Goal: Transaction & Acquisition: Obtain resource

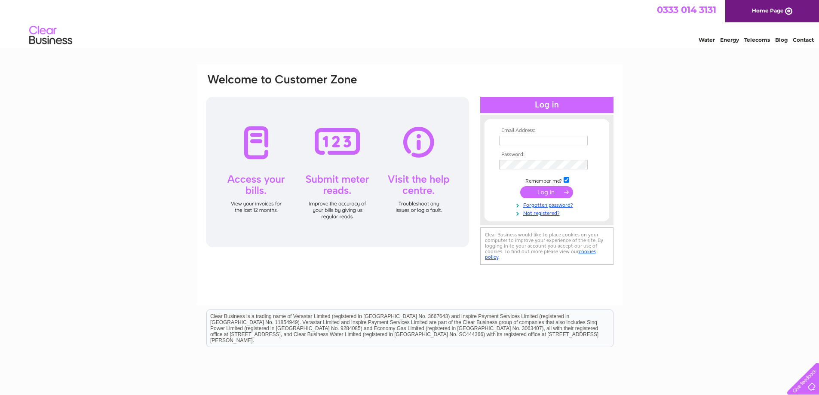
type input "johnrichards@fastnet.co.uk"
click at [552, 191] on input "submit" at bounding box center [546, 192] width 53 height 12
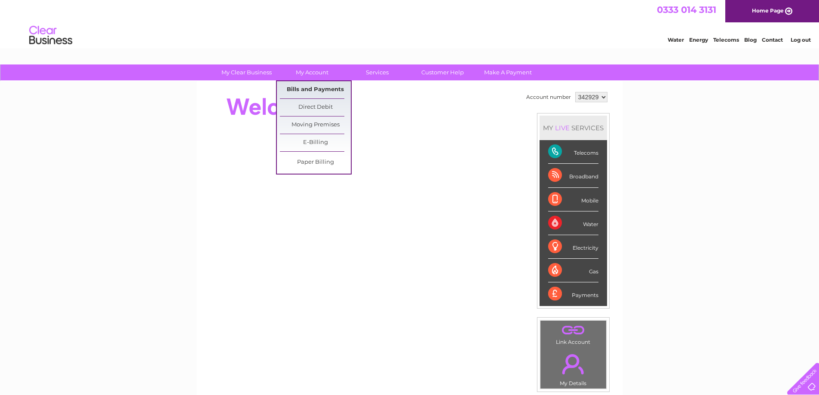
click at [298, 86] on link "Bills and Payments" at bounding box center [315, 89] width 71 height 17
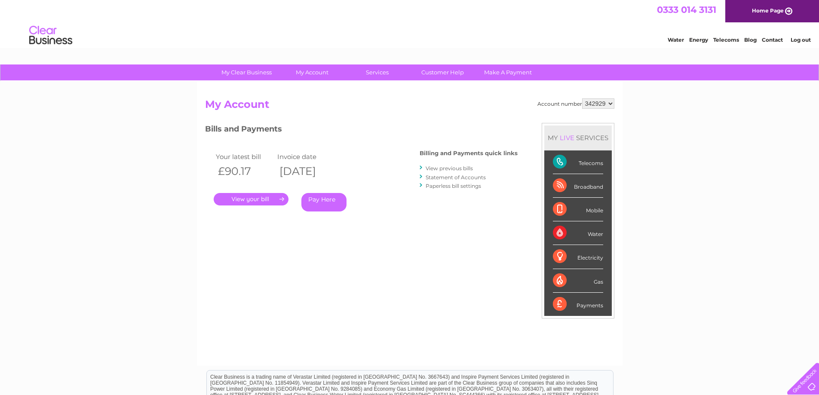
click at [257, 198] on link "." at bounding box center [251, 199] width 75 height 12
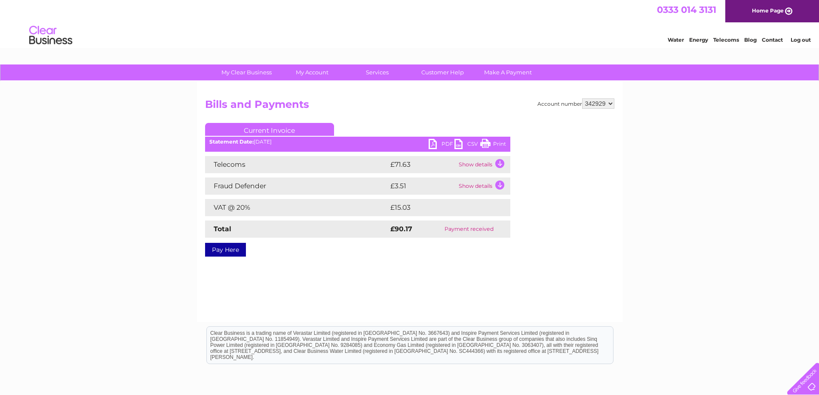
click at [481, 142] on link "Print" at bounding box center [493, 145] width 26 height 12
click at [444, 144] on link "PDF" at bounding box center [441, 145] width 26 height 12
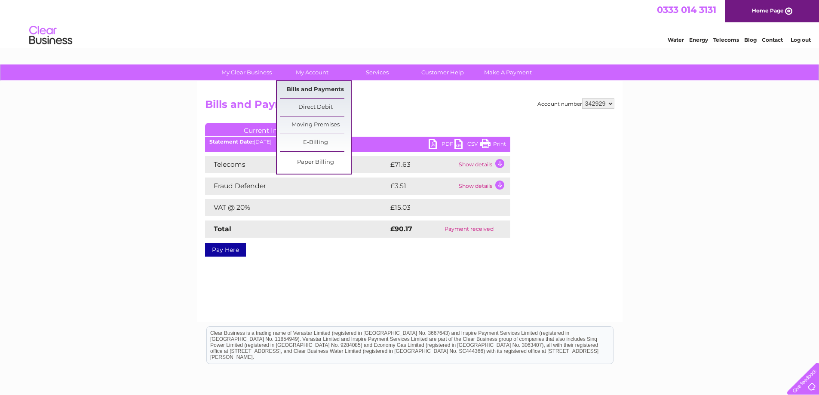
click at [319, 89] on link "Bills and Payments" at bounding box center [315, 89] width 71 height 17
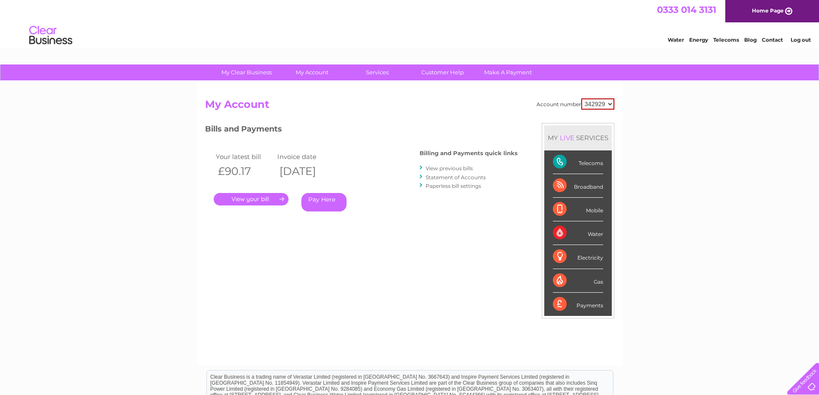
click at [269, 197] on link "." at bounding box center [251, 199] width 75 height 12
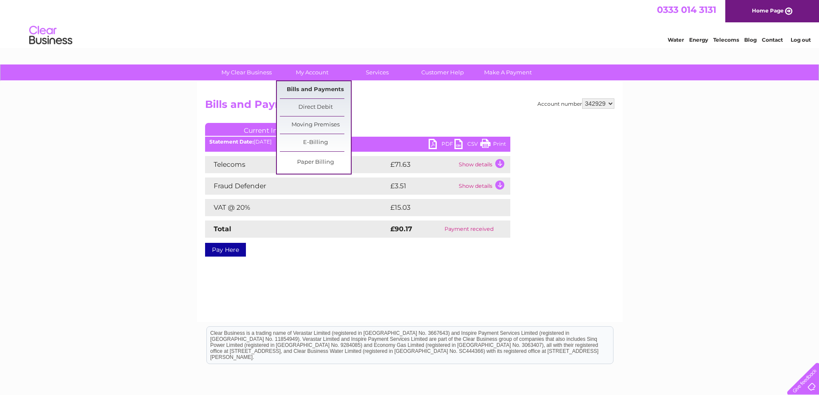
click at [327, 86] on link "Bills and Payments" at bounding box center [315, 89] width 71 height 17
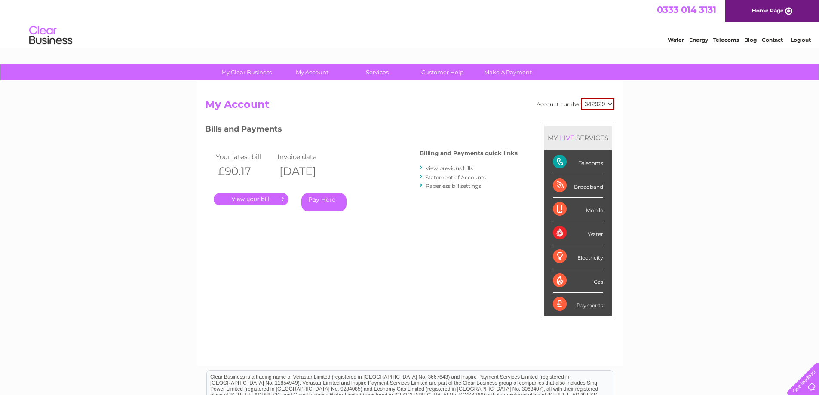
click at [448, 166] on link "View previous bills" at bounding box center [448, 168] width 47 height 6
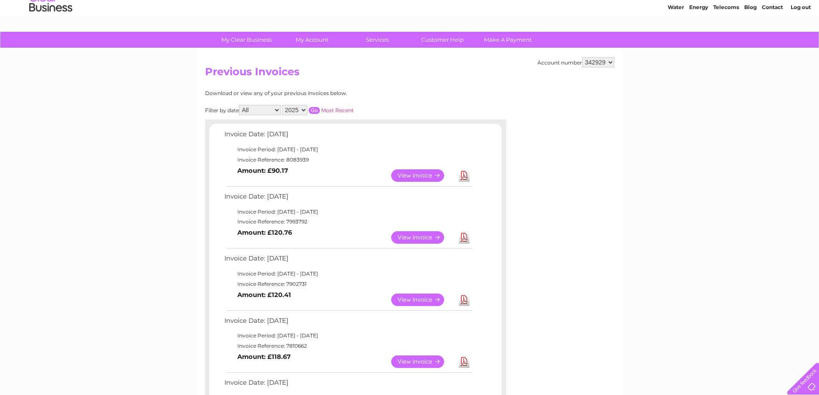
scroll to position [86, 0]
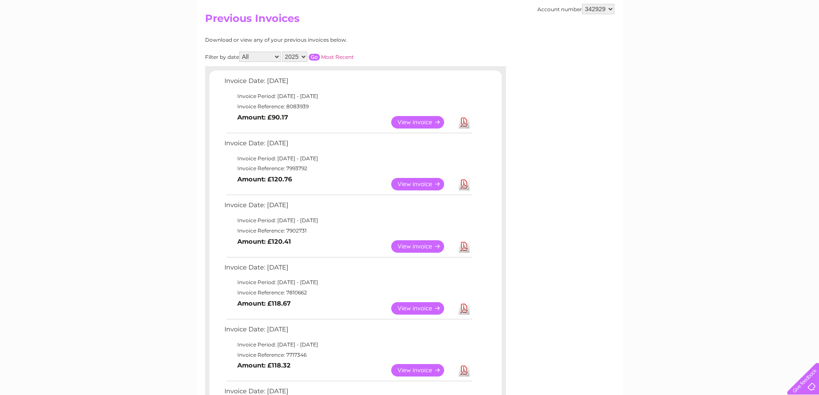
click at [432, 186] on link "View" at bounding box center [422, 184] width 63 height 12
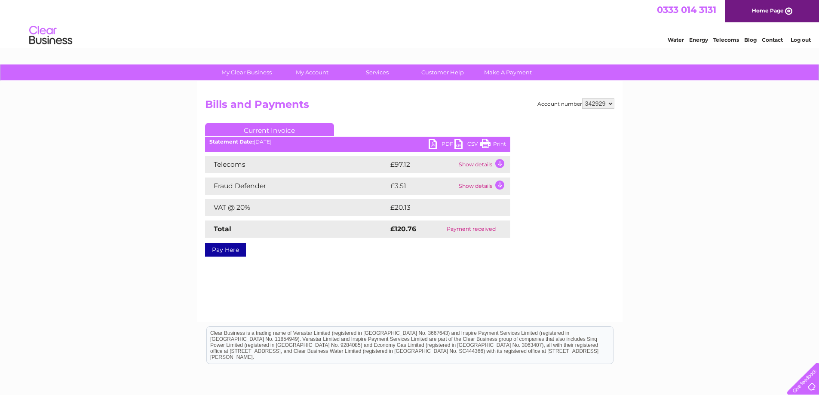
click at [437, 144] on link "PDF" at bounding box center [441, 145] width 26 height 12
